Goal: Transaction & Acquisition: Purchase product/service

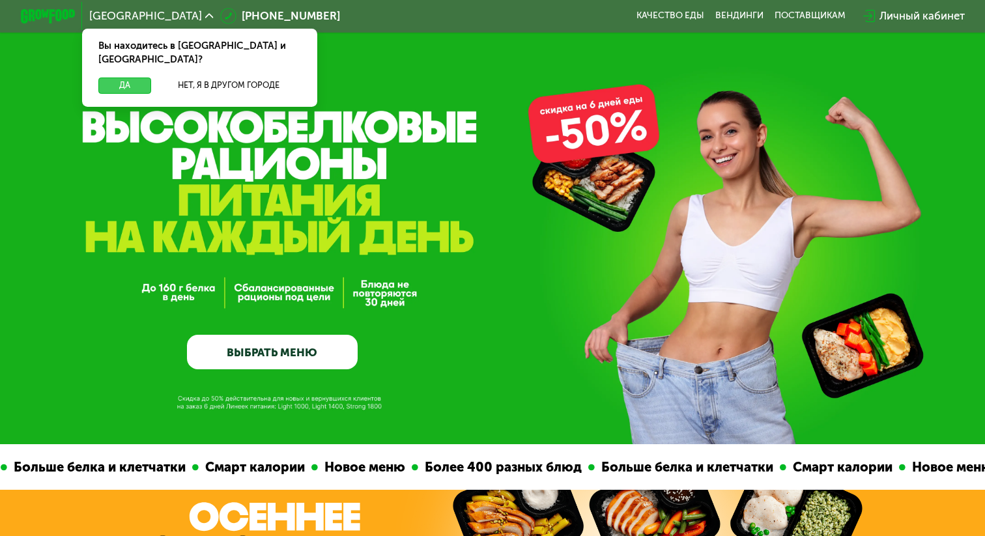
click at [120, 78] on button "Да" at bounding box center [124, 86] width 53 height 16
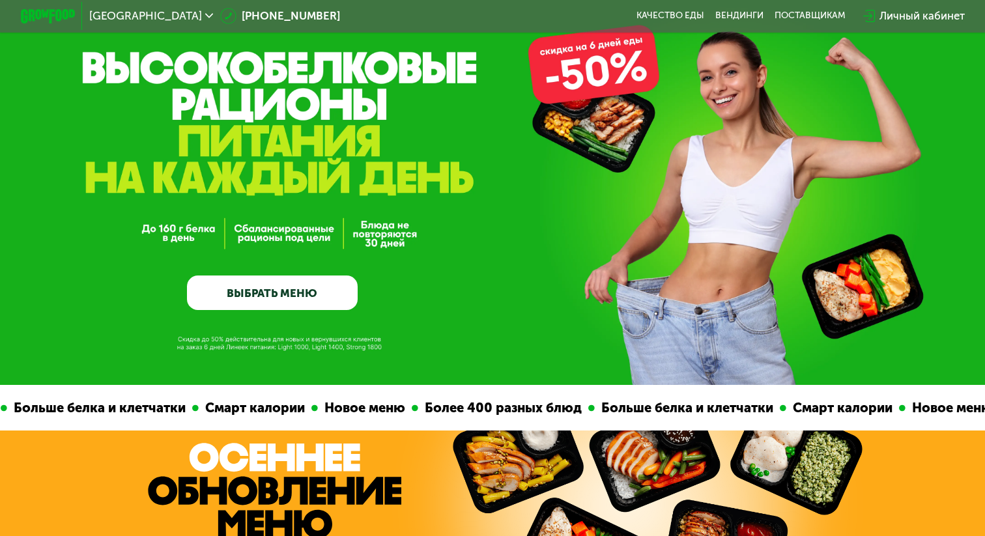
click at [316, 291] on link "ВЫБРАТЬ МЕНЮ" at bounding box center [272, 293] width 170 height 34
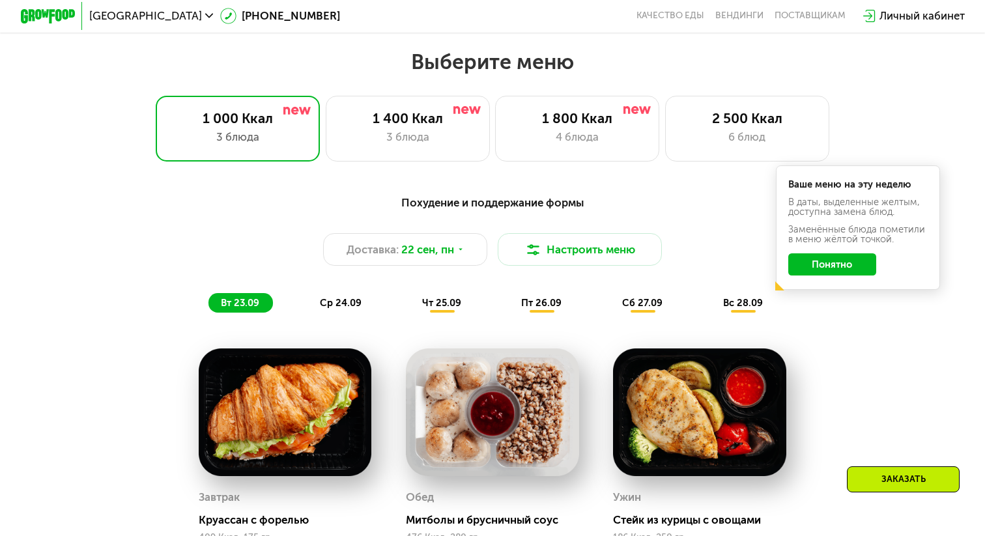
scroll to position [867, 0]
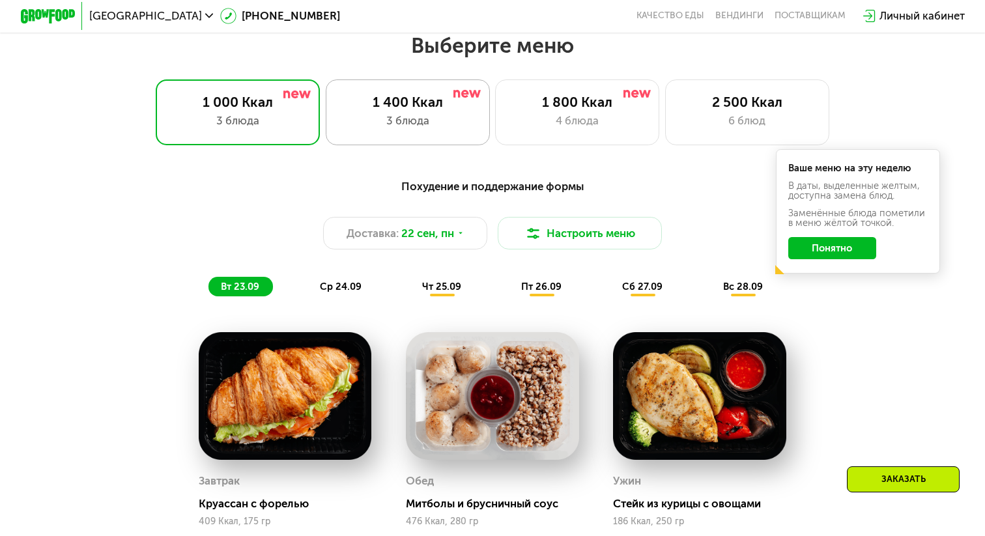
click at [416, 121] on div "3 блюда" at bounding box center [408, 121] width 136 height 16
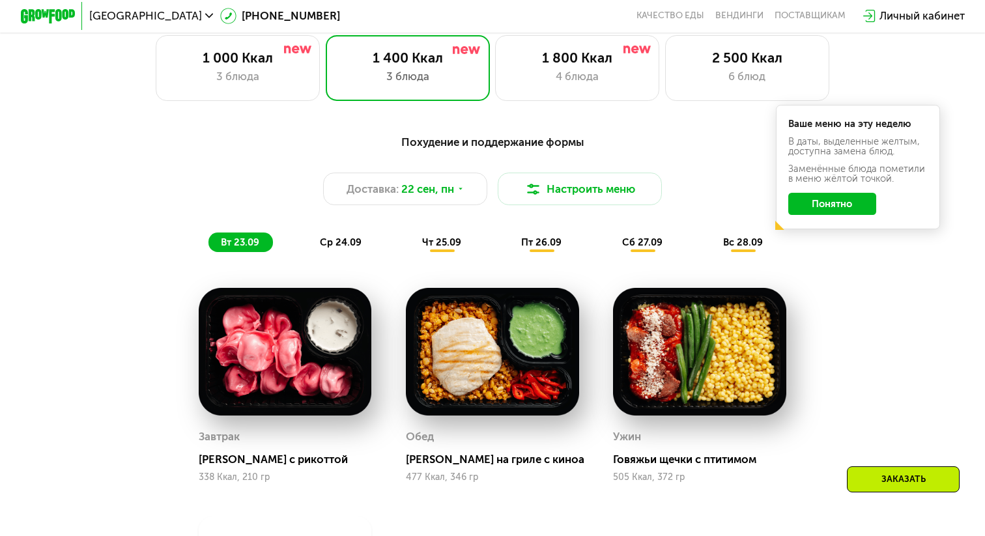
scroll to position [975, 0]
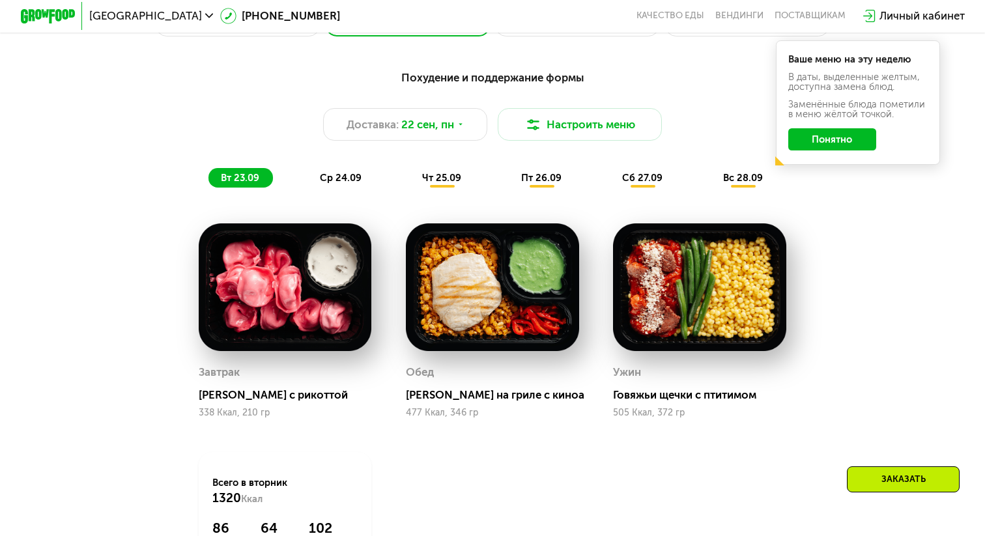
click at [335, 178] on span "ср 24.09" at bounding box center [341, 178] width 42 height 12
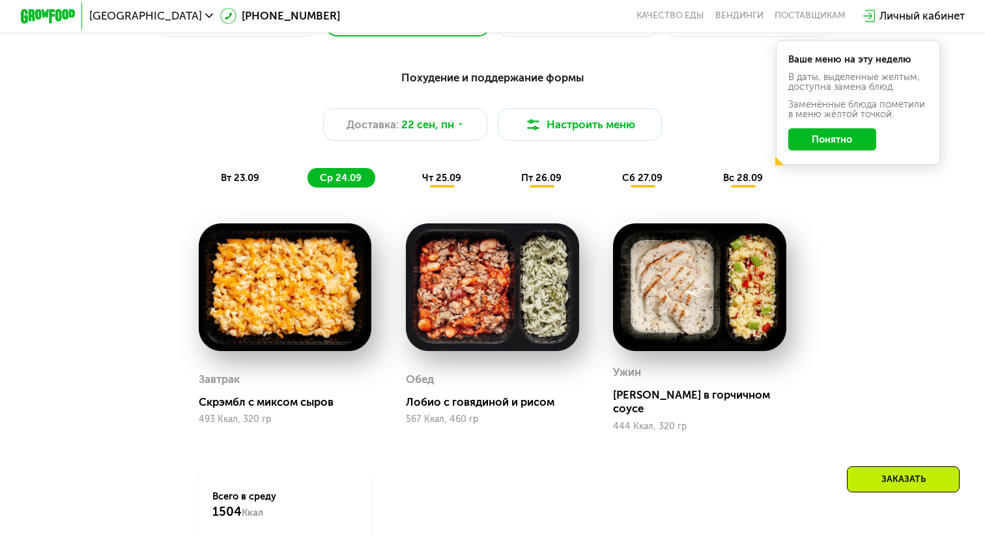
click at [454, 176] on span "чт 25.09" at bounding box center [441, 178] width 39 height 12
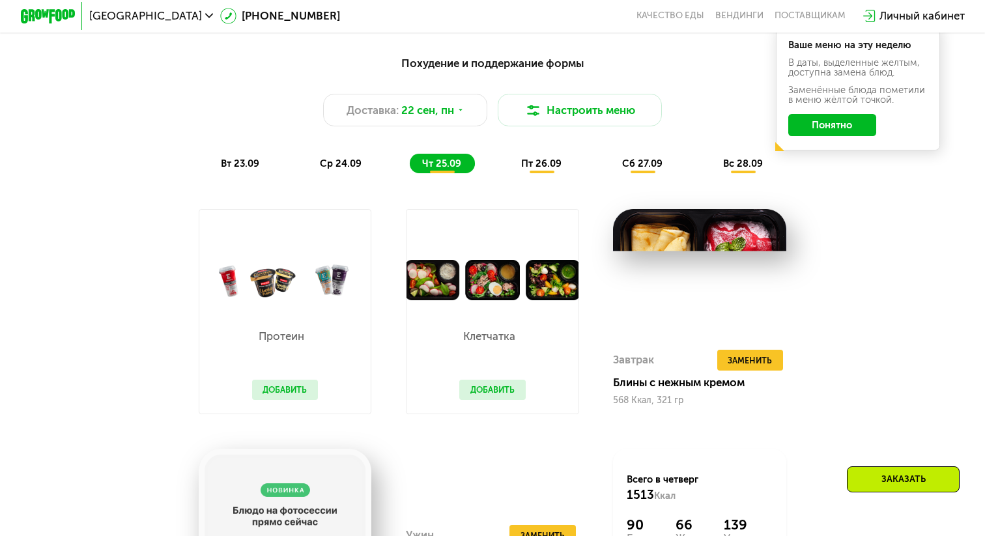
scroll to position [946, 0]
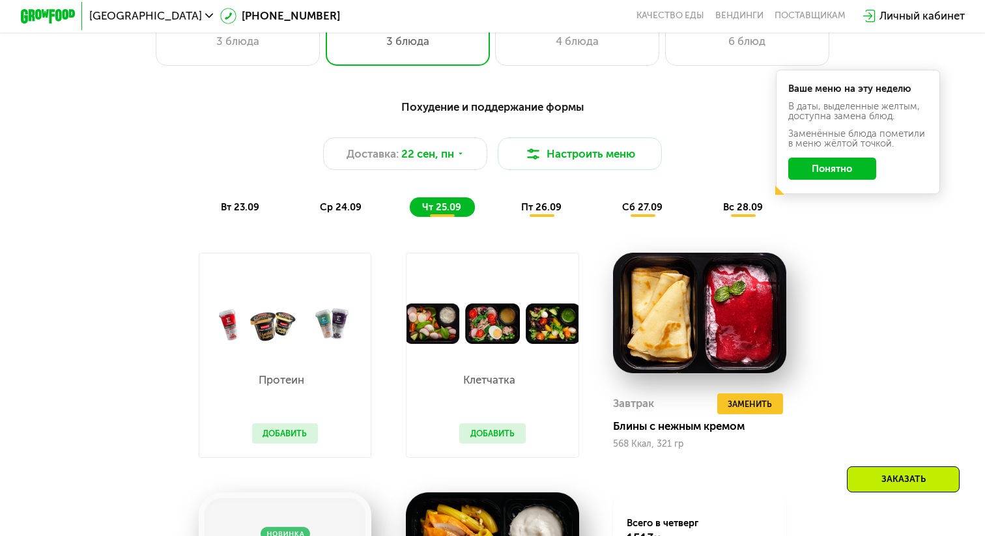
click at [549, 205] on span "пт 26.09" at bounding box center [541, 207] width 40 height 12
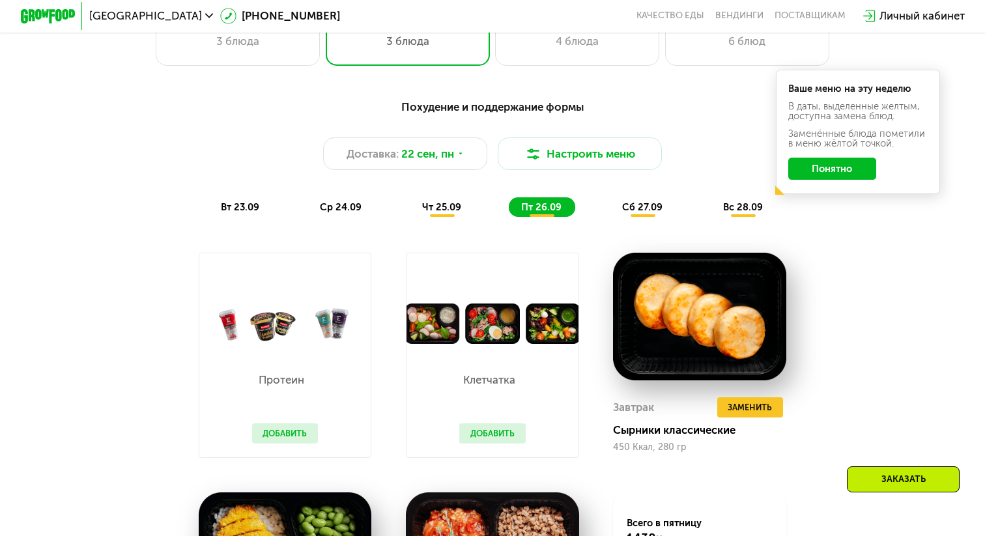
click at [655, 235] on div "Похудение и поддержание формы Доставка: [DATE] Настроить меню вт 23.09 ср 24.09…" at bounding box center [492, 424] width 843 height 667
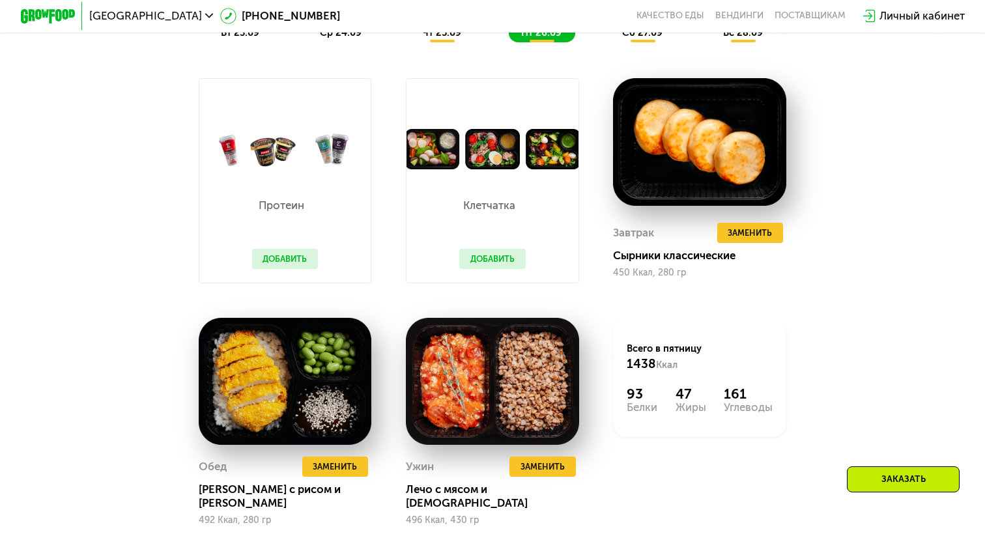
scroll to position [1150, 0]
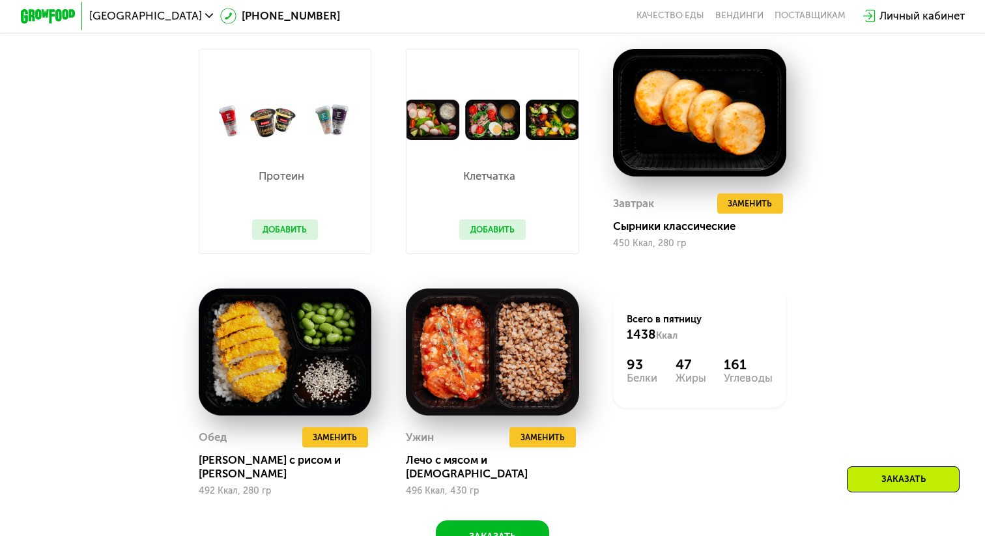
click at [521, 227] on button "Добавить" at bounding box center [492, 230] width 66 height 21
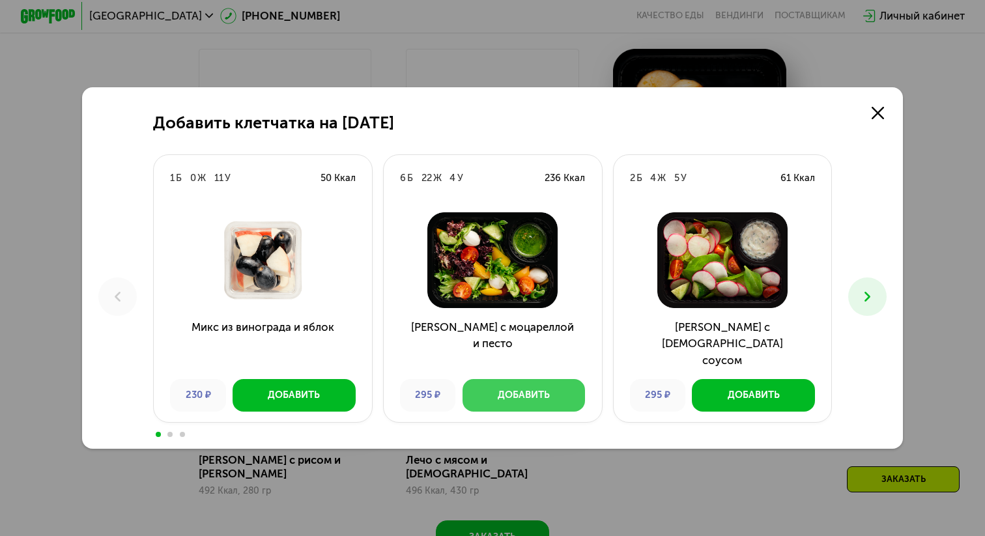
click at [502, 389] on div "Добавить" at bounding box center [524, 395] width 52 height 14
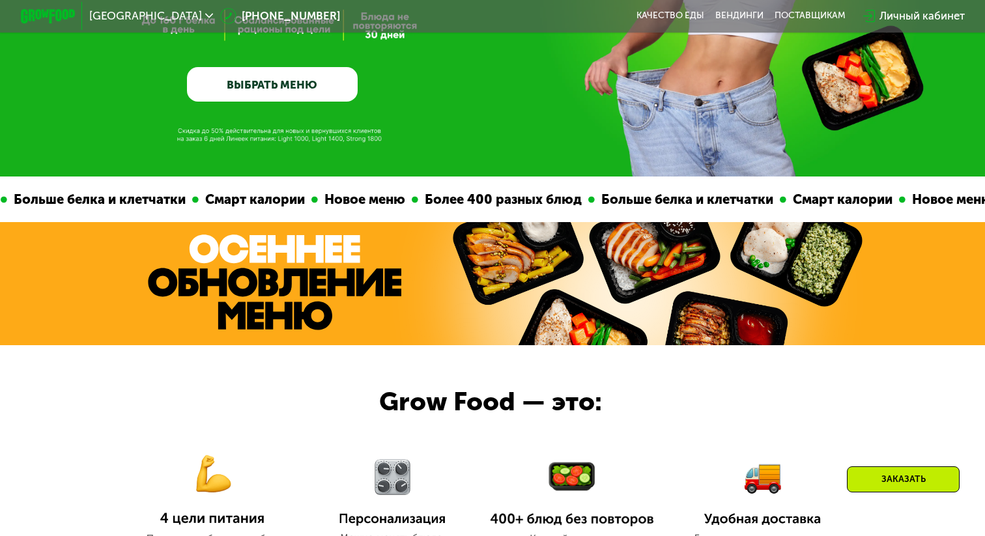
scroll to position [225, 0]
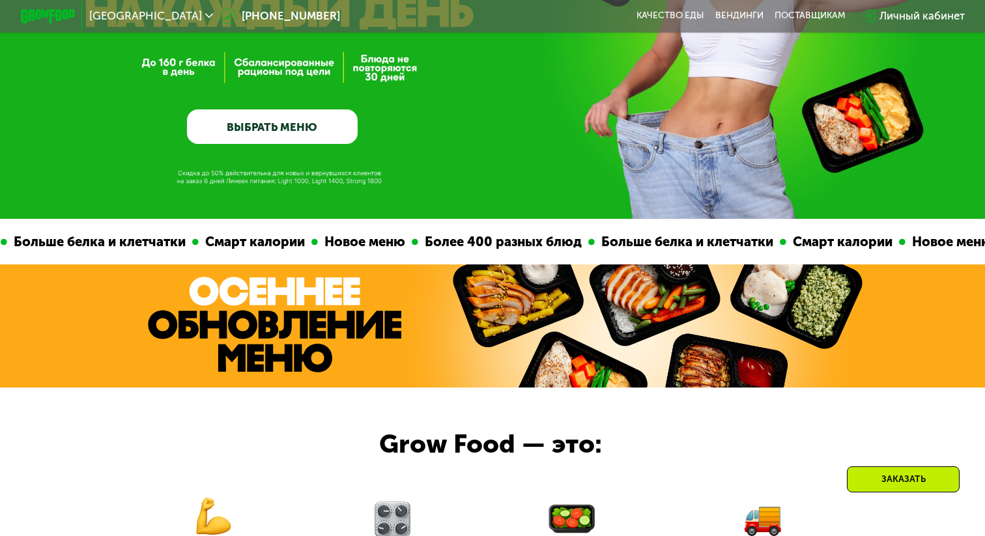
click at [892, 388] on div at bounding box center [492, 507] width 985 height 238
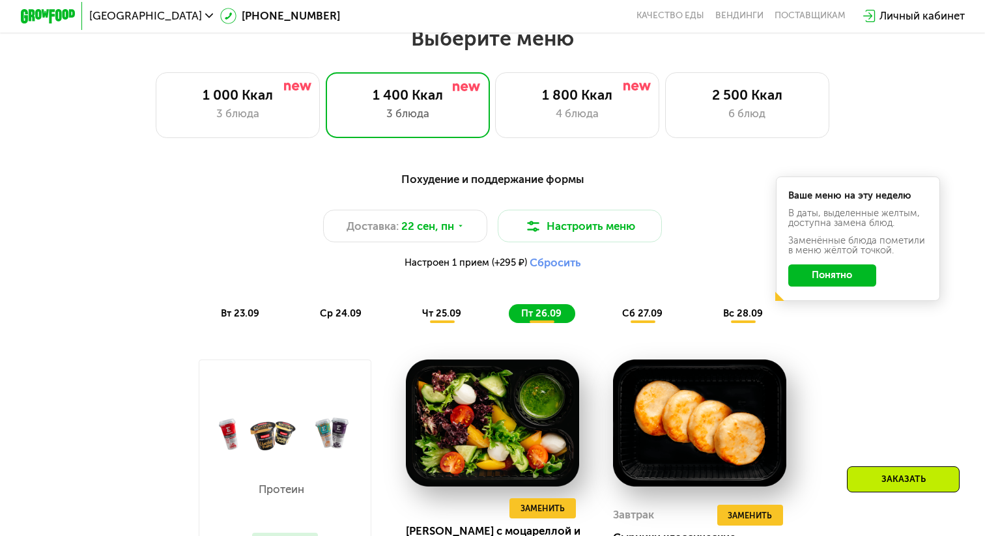
scroll to position [827, 0]
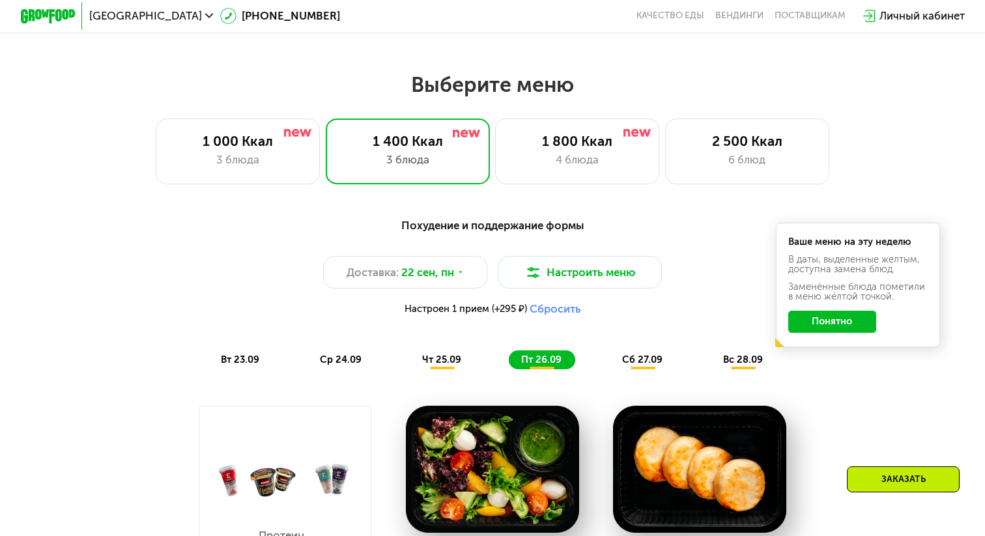
click at [238, 362] on span "вт 23.09" at bounding box center [240, 360] width 38 height 12
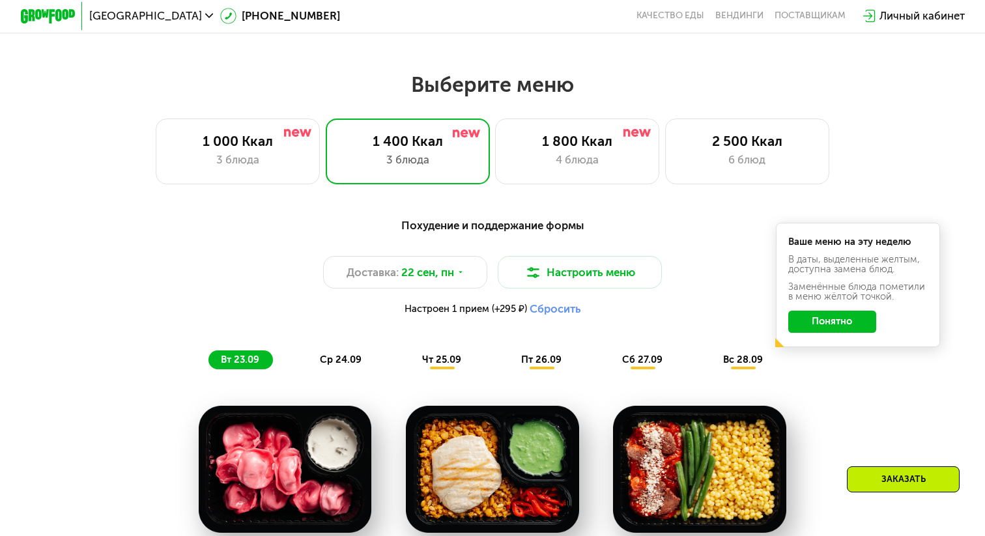
click at [238, 362] on span "вт 23.09" at bounding box center [240, 360] width 38 height 12
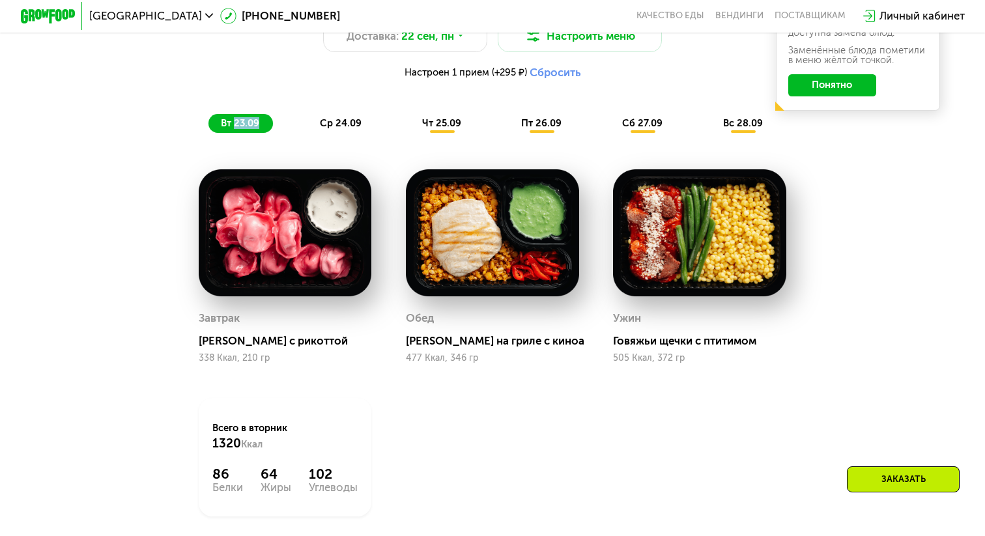
scroll to position [968, 0]
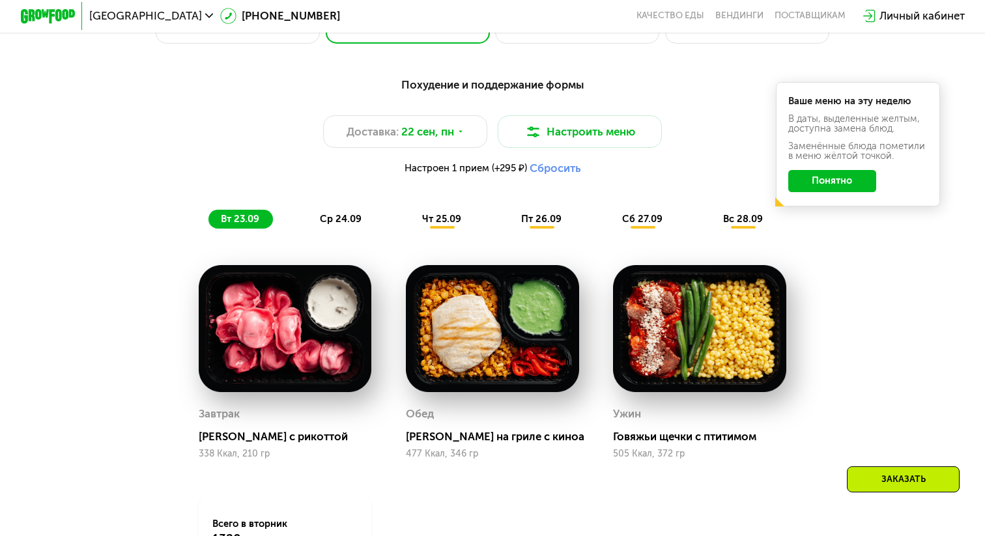
click at [332, 215] on span "ср 24.09" at bounding box center [341, 219] width 42 height 12
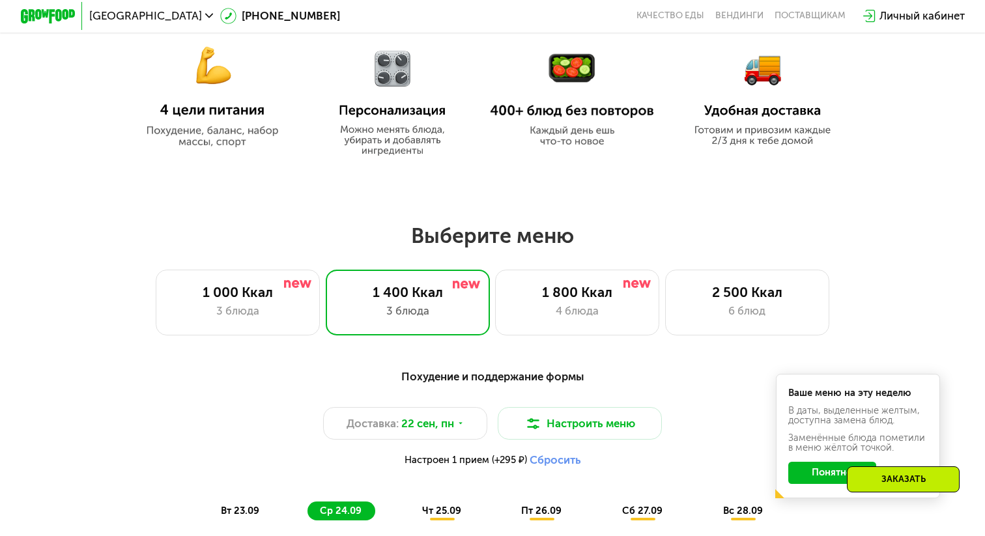
scroll to position [603, 0]
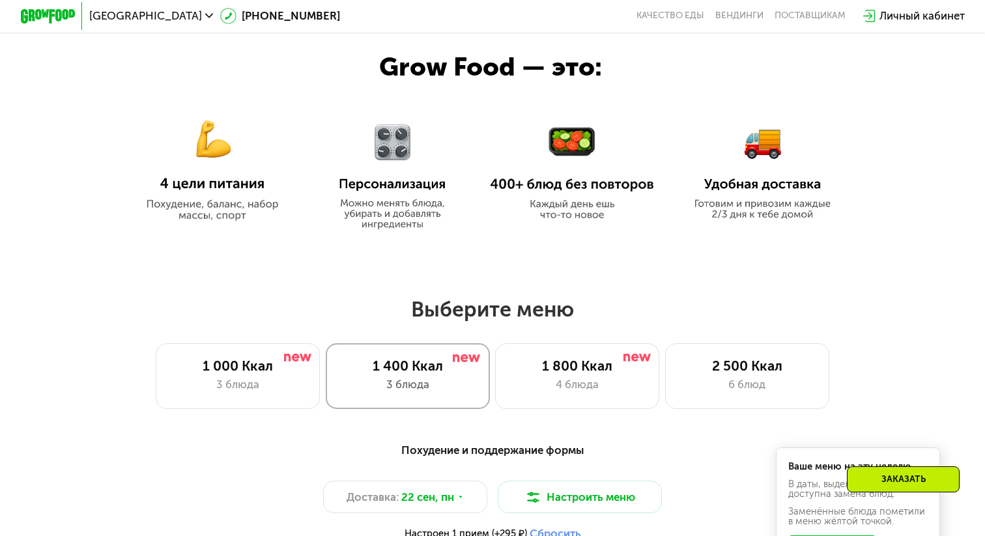
click at [427, 390] on div "3 блюда" at bounding box center [408, 385] width 136 height 16
